Goal: Navigation & Orientation: Find specific page/section

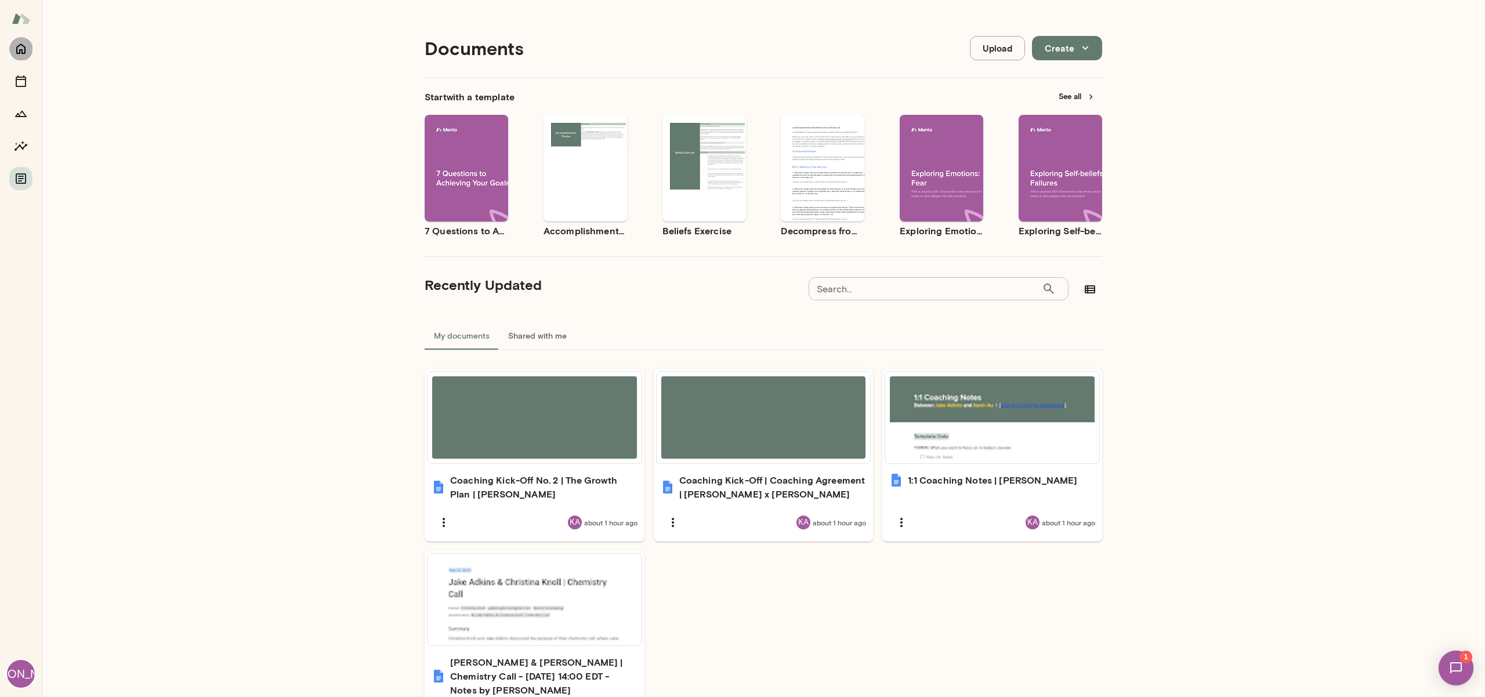
click at [25, 46] on icon "Home" at bounding box center [20, 49] width 9 height 10
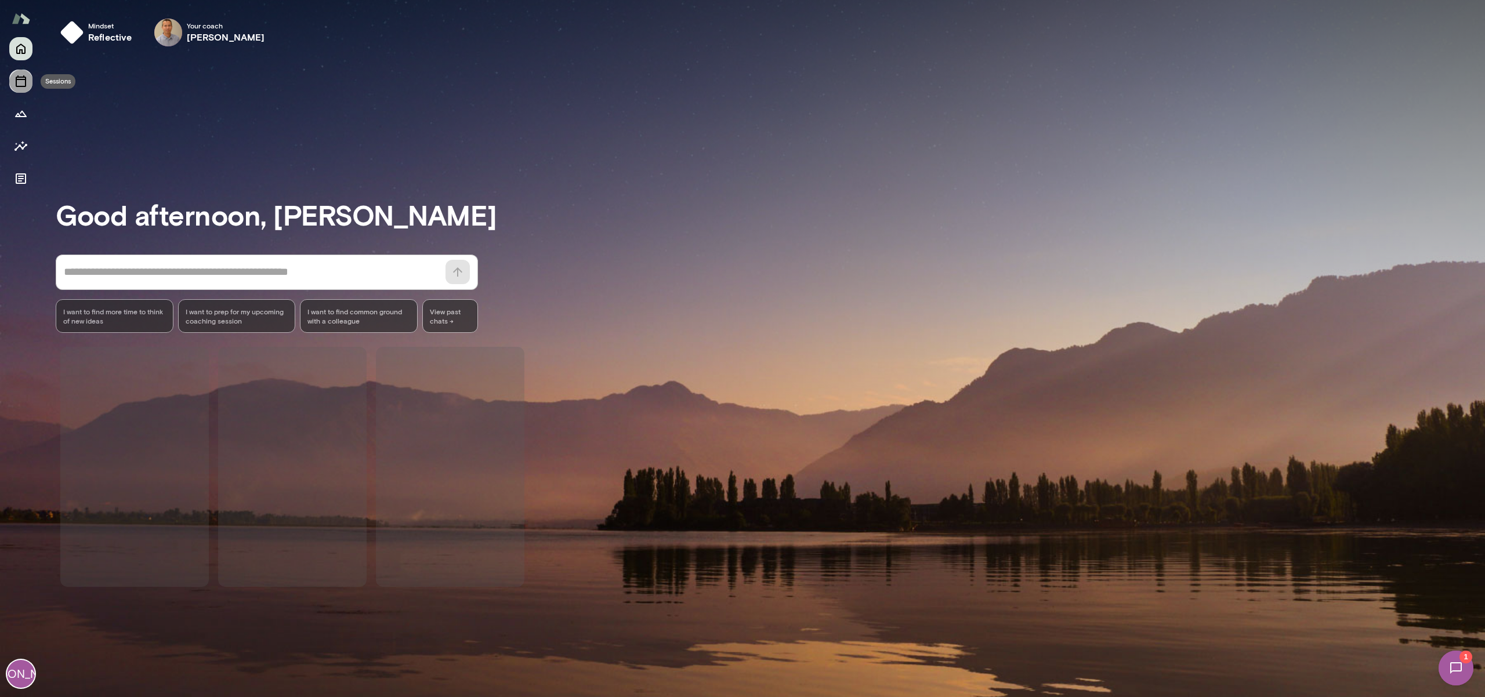
click at [25, 81] on icon "Sessions" at bounding box center [21, 81] width 10 height 12
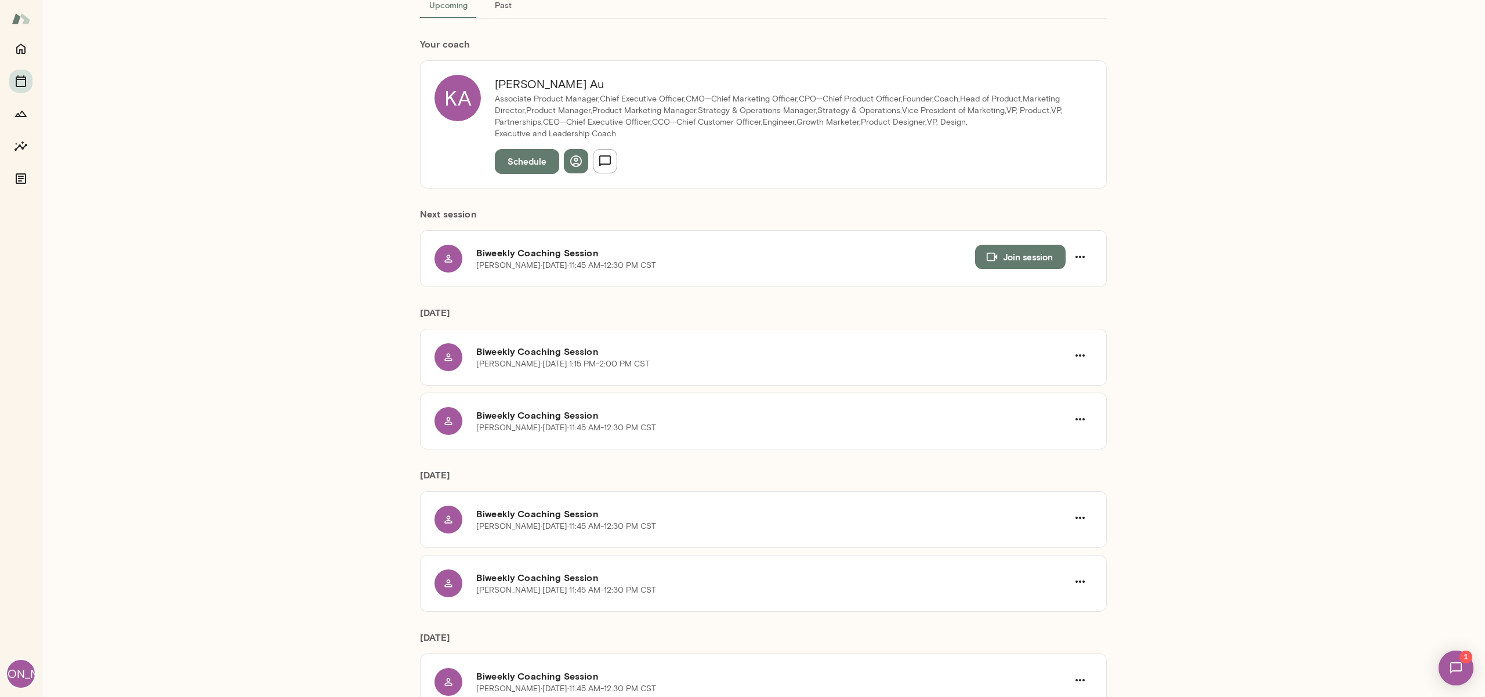
scroll to position [89, 0]
click at [1085, 354] on icon "button" at bounding box center [1080, 354] width 14 height 14
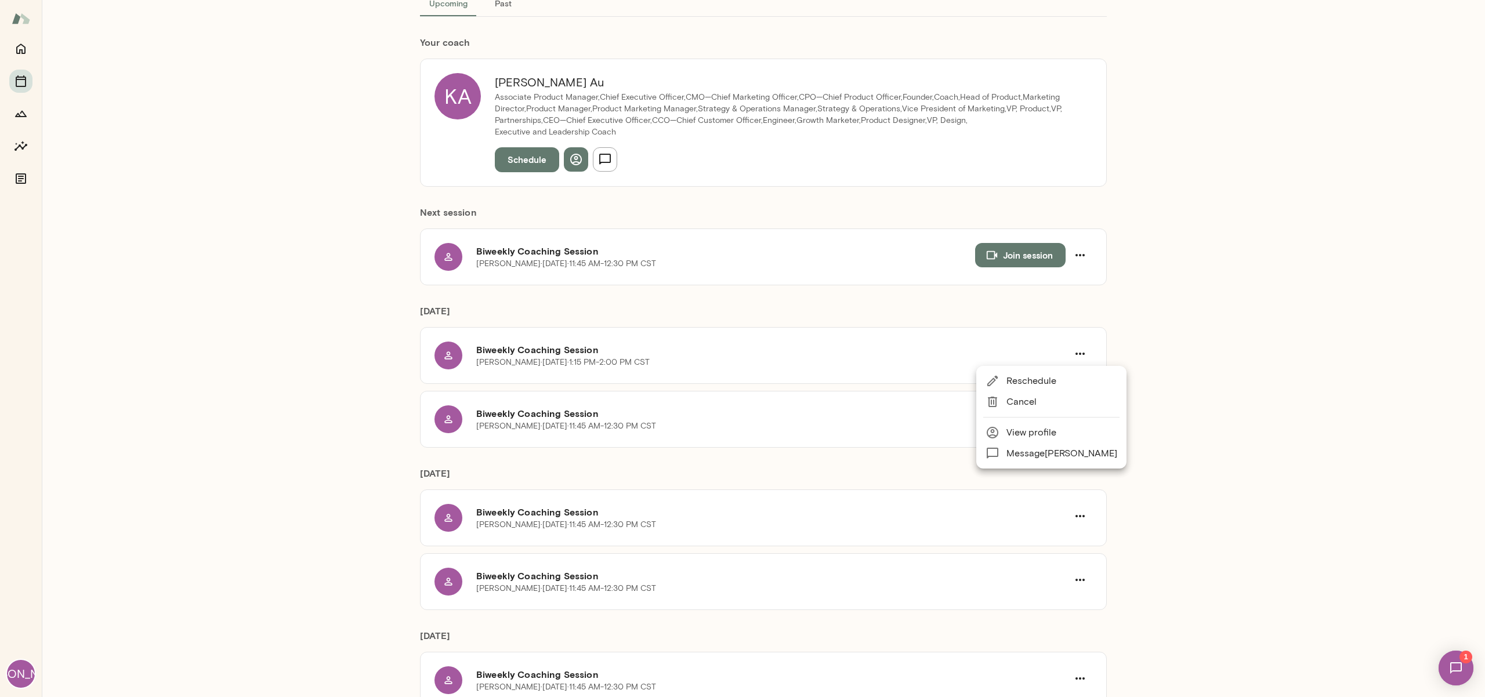
click at [1085, 354] on div at bounding box center [742, 348] width 1485 height 697
click at [1079, 251] on icon "button" at bounding box center [1080, 255] width 14 height 14
click at [1185, 354] on div at bounding box center [742, 348] width 1485 height 697
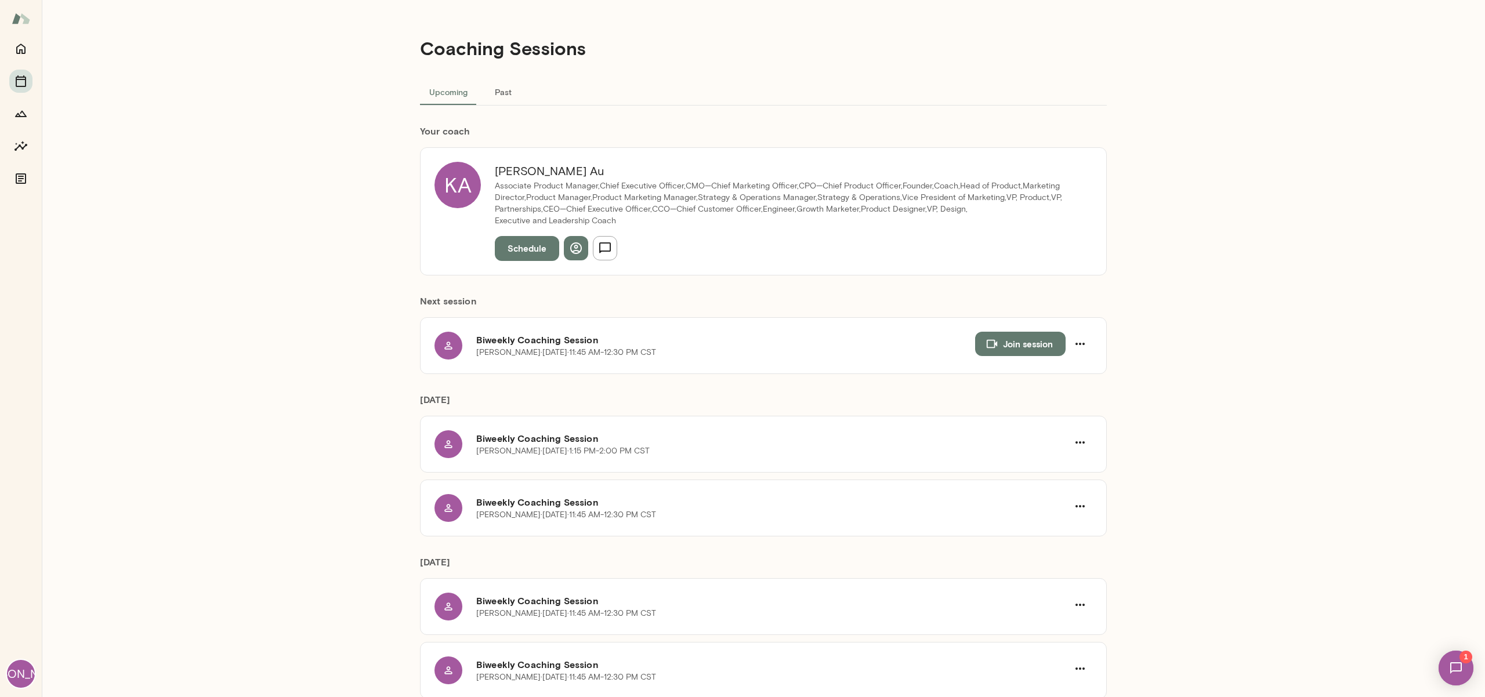
click at [511, 88] on button "Past" at bounding box center [503, 92] width 52 height 28
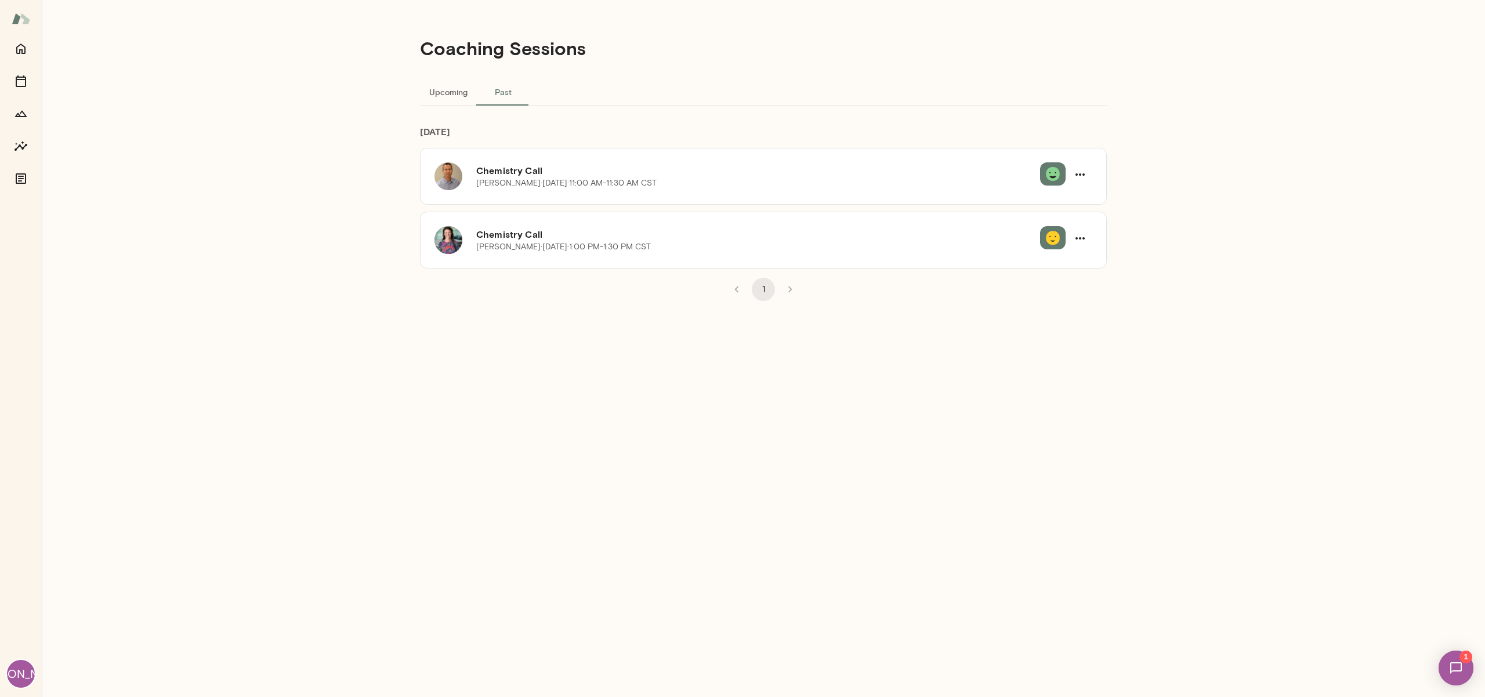
click at [459, 93] on button "Upcoming" at bounding box center [448, 92] width 57 height 28
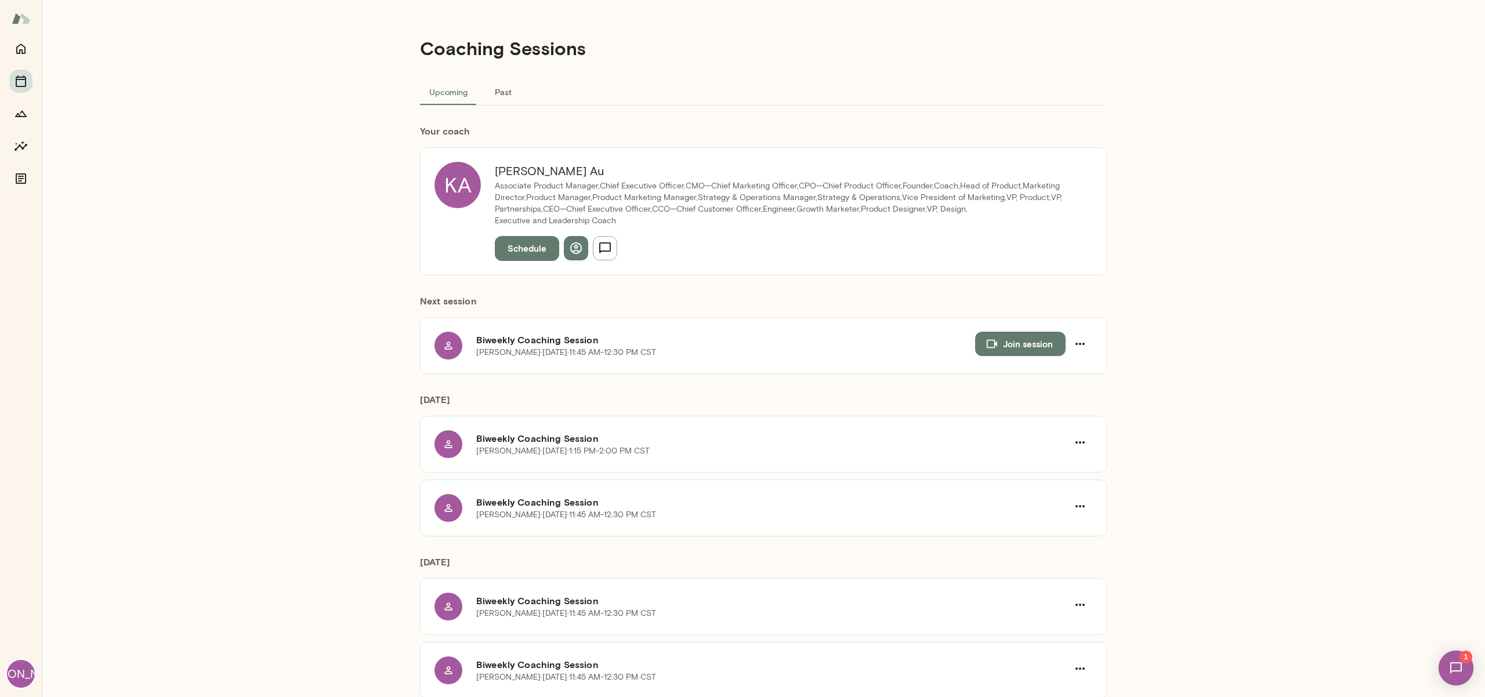
click at [516, 249] on button "Schedule" at bounding box center [527, 248] width 64 height 24
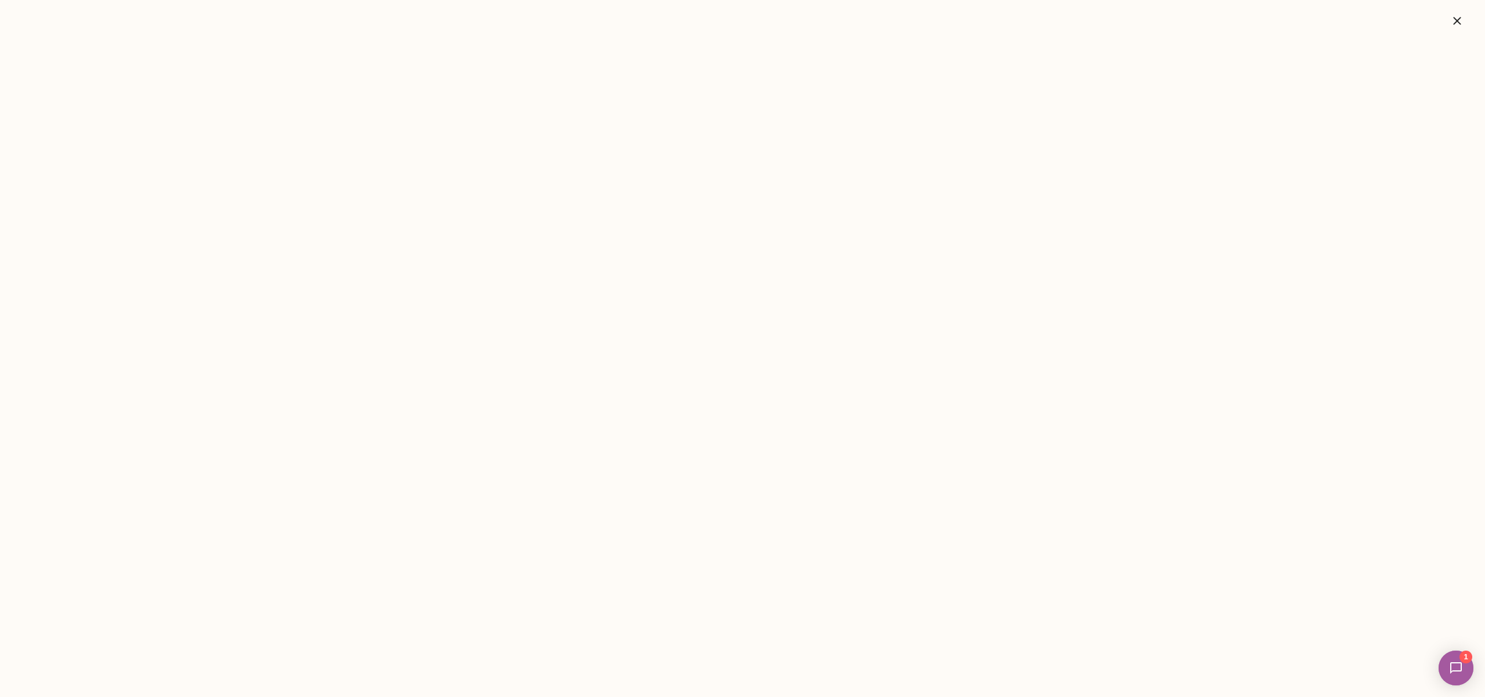
click at [1440, 672] on img at bounding box center [1456, 669] width 48 height 48
click at [134, 72] on div "Kevin Au 24th Sep Hi Jake, Excited to work with you on your journey. There is n…" at bounding box center [86, 122] width 173 height 164
click at [150, 367] on div at bounding box center [119, 370] width 110 height 6
click at [119, 367] on div at bounding box center [119, 395] width 110 height 57
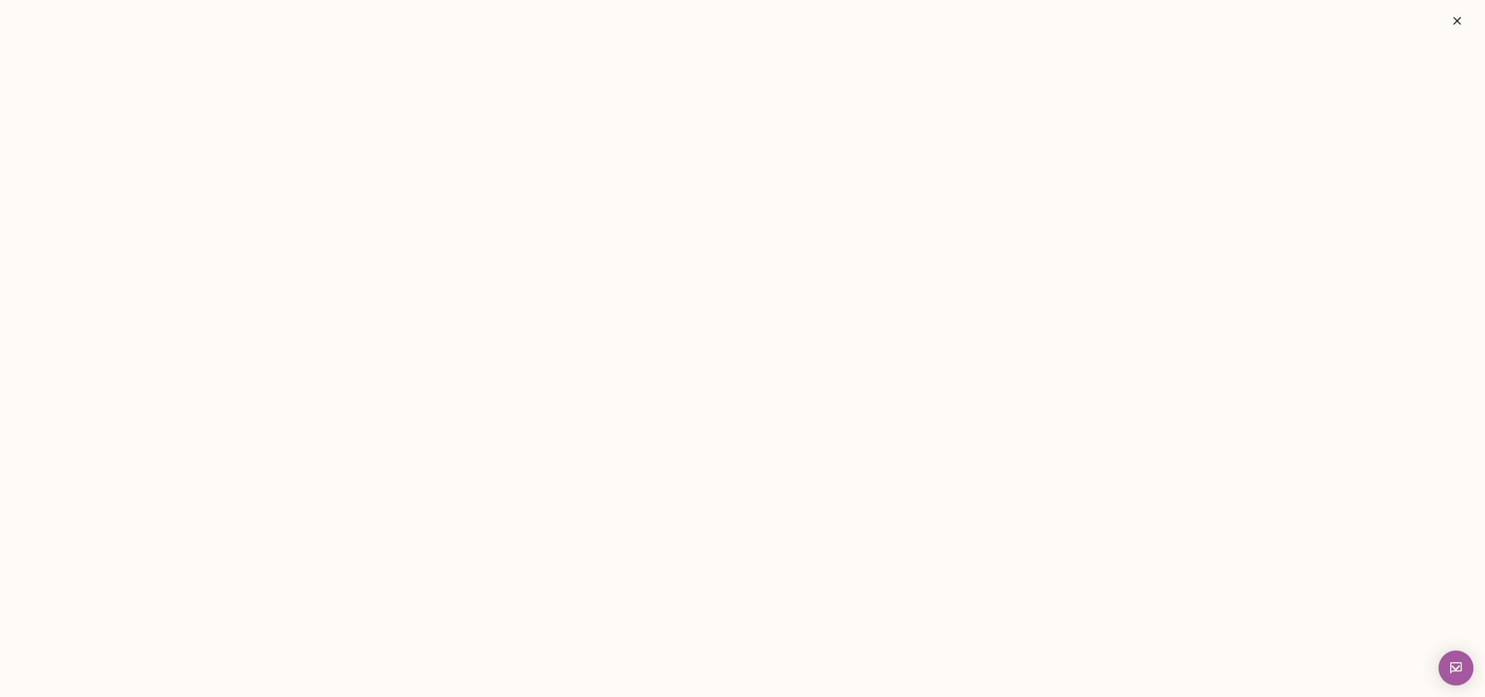
drag, startPoint x: 111, startPoint y: 249, endPoint x: 102, endPoint y: 146, distance: 104.3
click at [111, 367] on div at bounding box center [119, 370] width 110 height 6
click at [125, 367] on div at bounding box center [119, 370] width 110 height 6
click at [130, 367] on div at bounding box center [119, 370] width 110 height 6
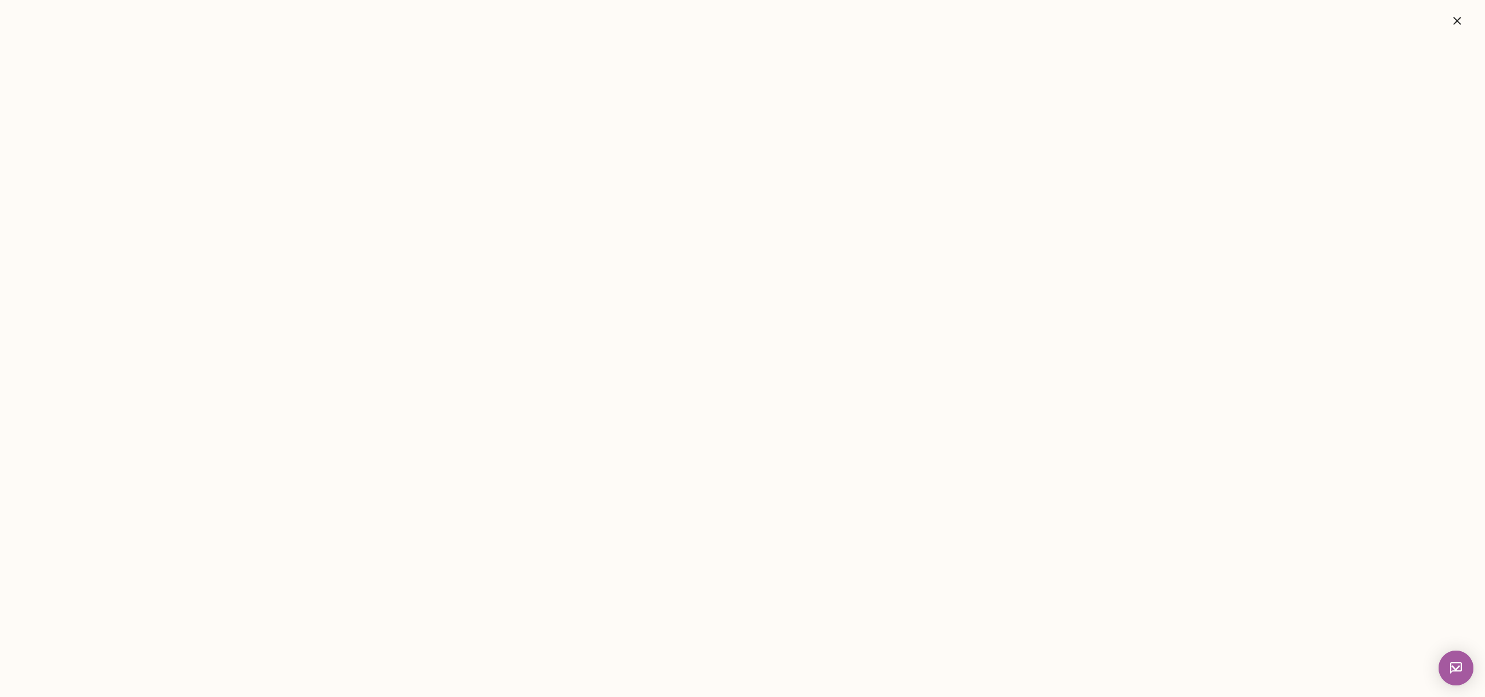
click at [173, 292] on div "**********" at bounding box center [160, 321] width 210 height 58
drag, startPoint x: 168, startPoint y: 262, endPoint x: 176, endPoint y: 251, distance: 13.7
click at [176, 292] on div "**********" at bounding box center [160, 321] width 210 height 58
click at [171, 292] on div "**********" at bounding box center [160, 321] width 210 height 58
drag, startPoint x: 169, startPoint y: 260, endPoint x: 166, endPoint y: 249, distance: 11.4
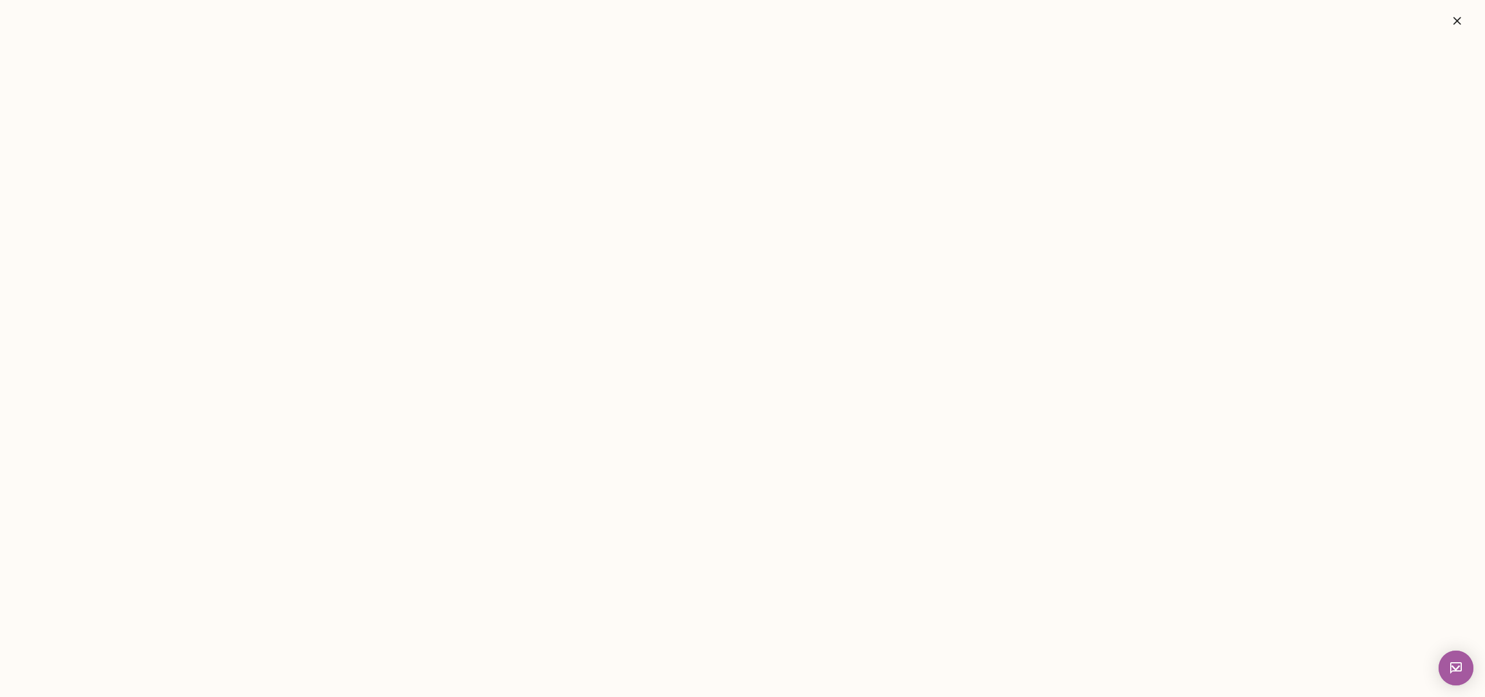
click at [166, 292] on div "**********" at bounding box center [160, 321] width 210 height 58
click at [188, 19] on div "Kevin Au Last Active At: 2nd Oct 2025, 12:28 PM" at bounding box center [160, 67] width 210 height 135
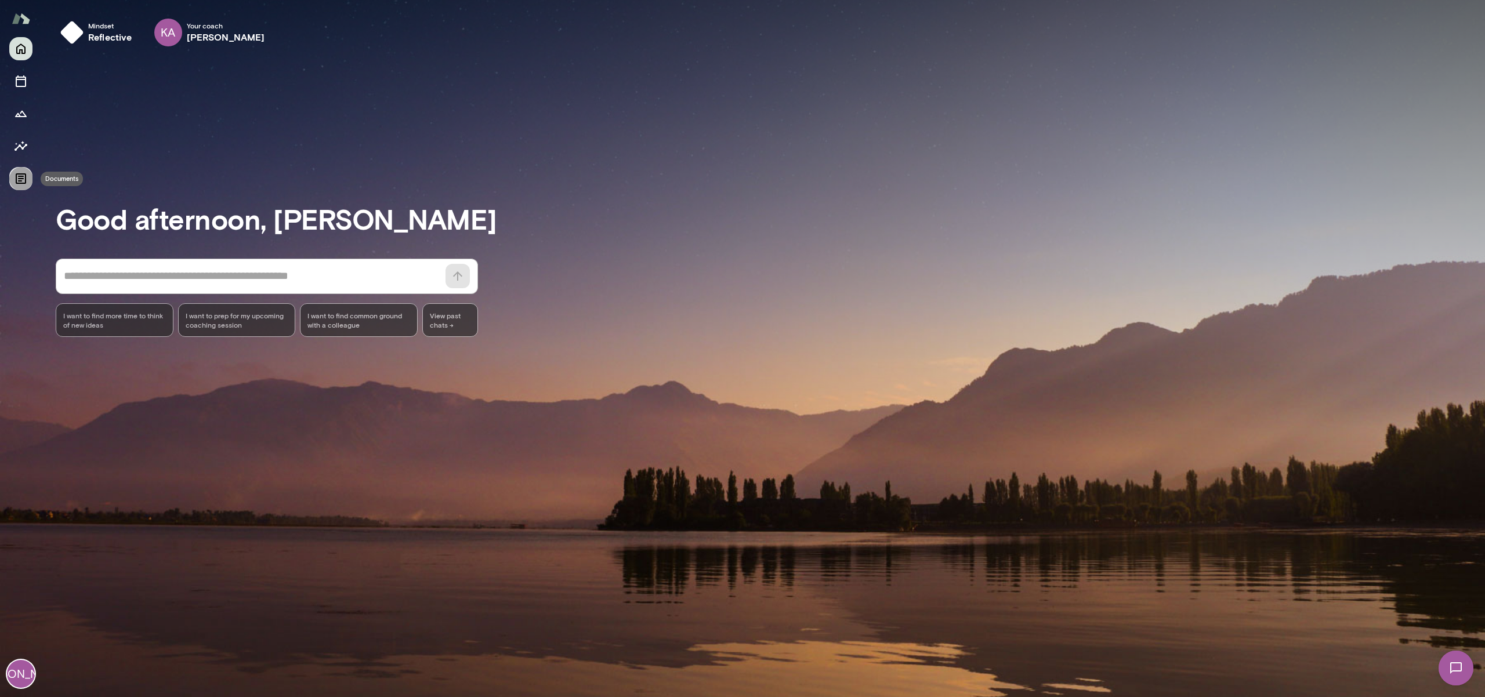
click at [12, 183] on button "Documents" at bounding box center [20, 178] width 23 height 23
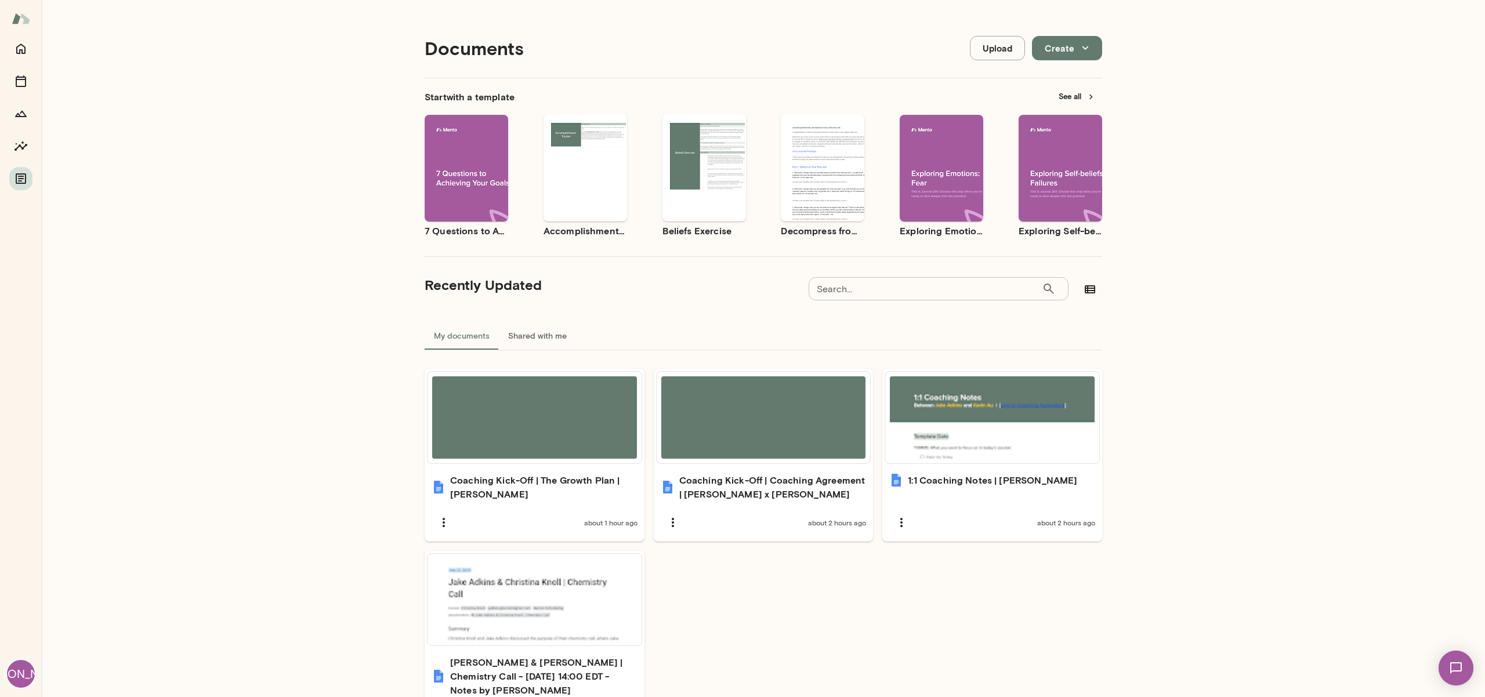
scroll to position [96, 0]
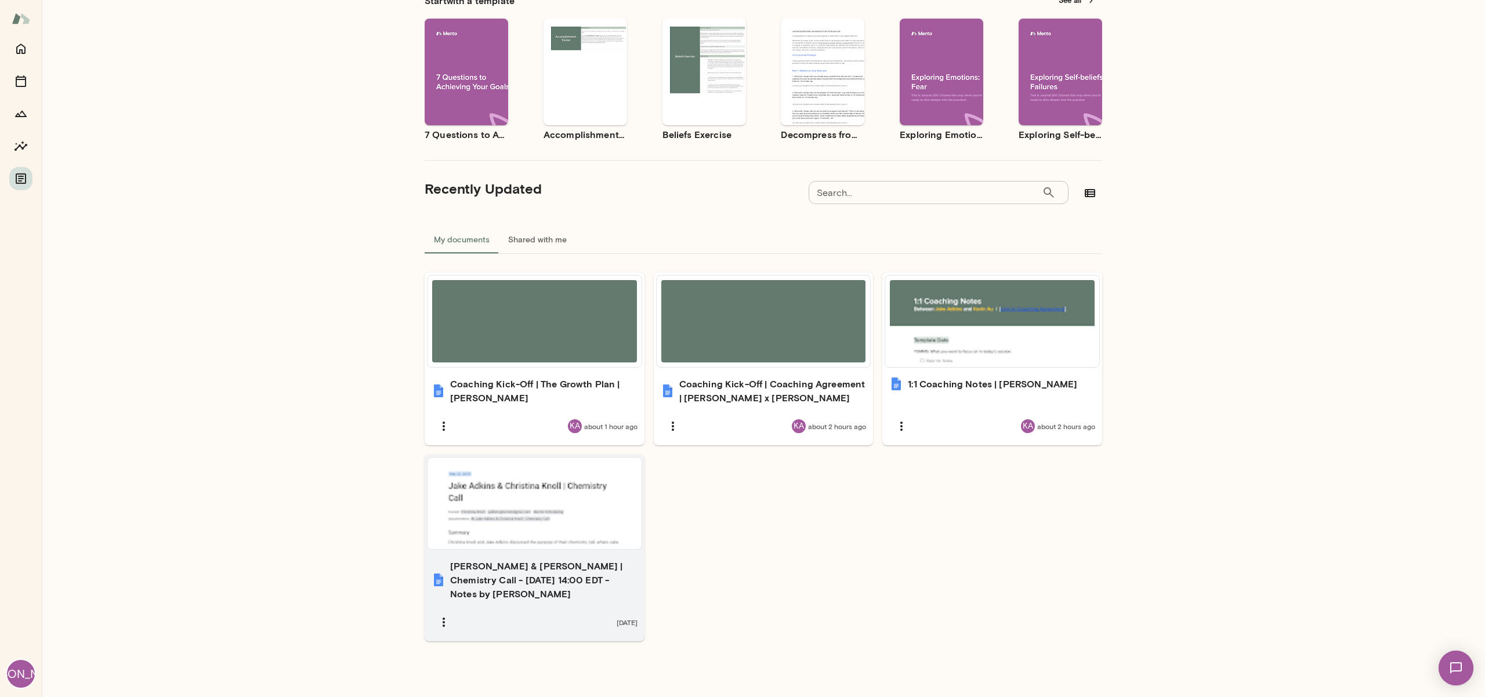
click at [586, 534] on div at bounding box center [534, 503] width 205 height 82
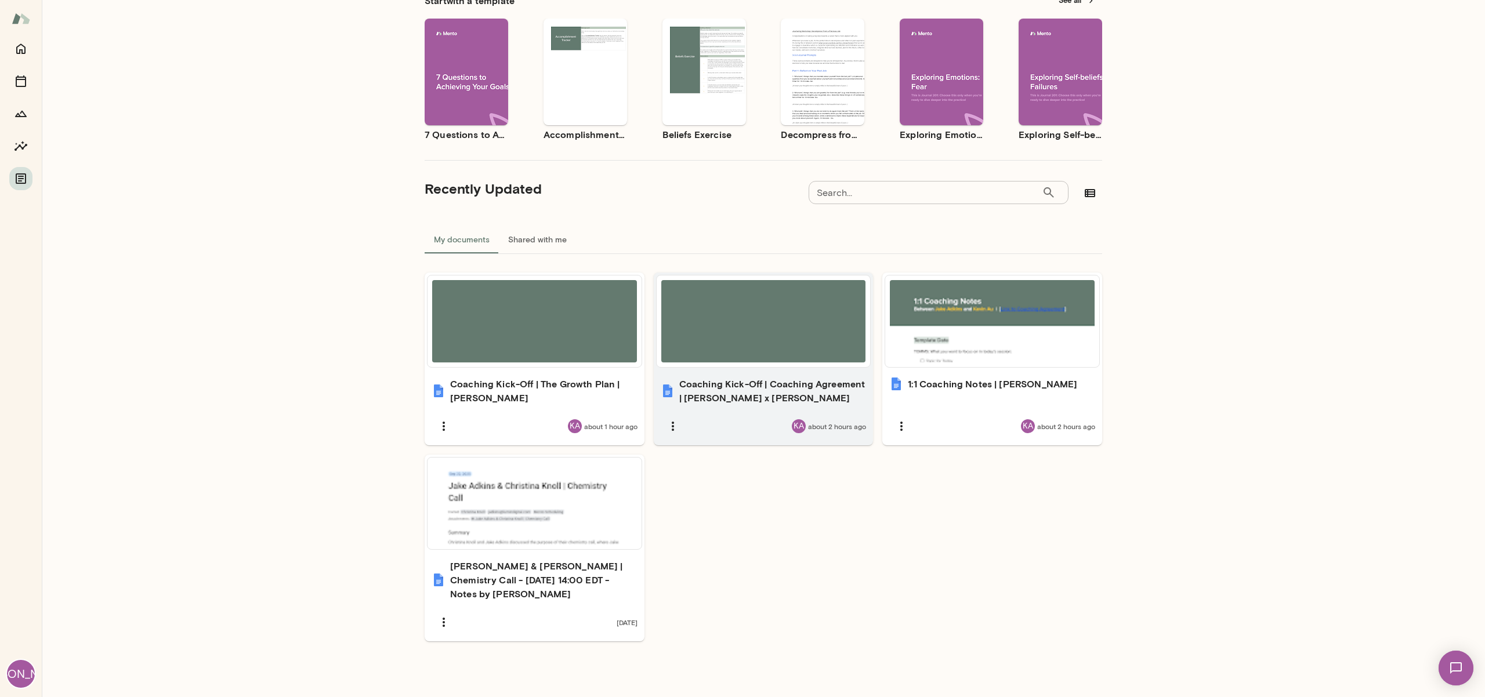
click at [745, 352] on div at bounding box center [763, 321] width 205 height 82
